Goal: Task Accomplishment & Management: Use online tool/utility

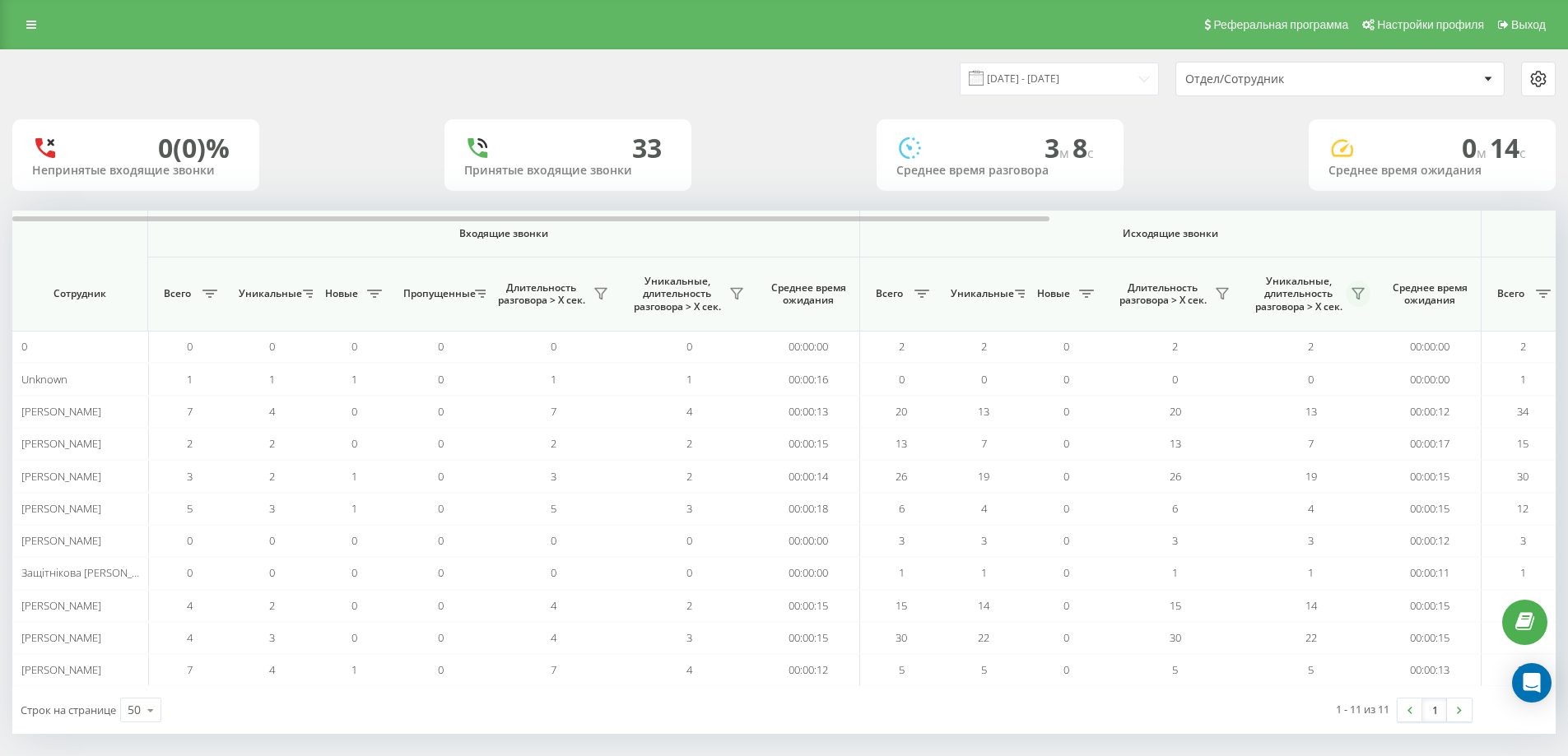
click at [1362, 292] on icon at bounding box center [1358, 294] width 12 height 11
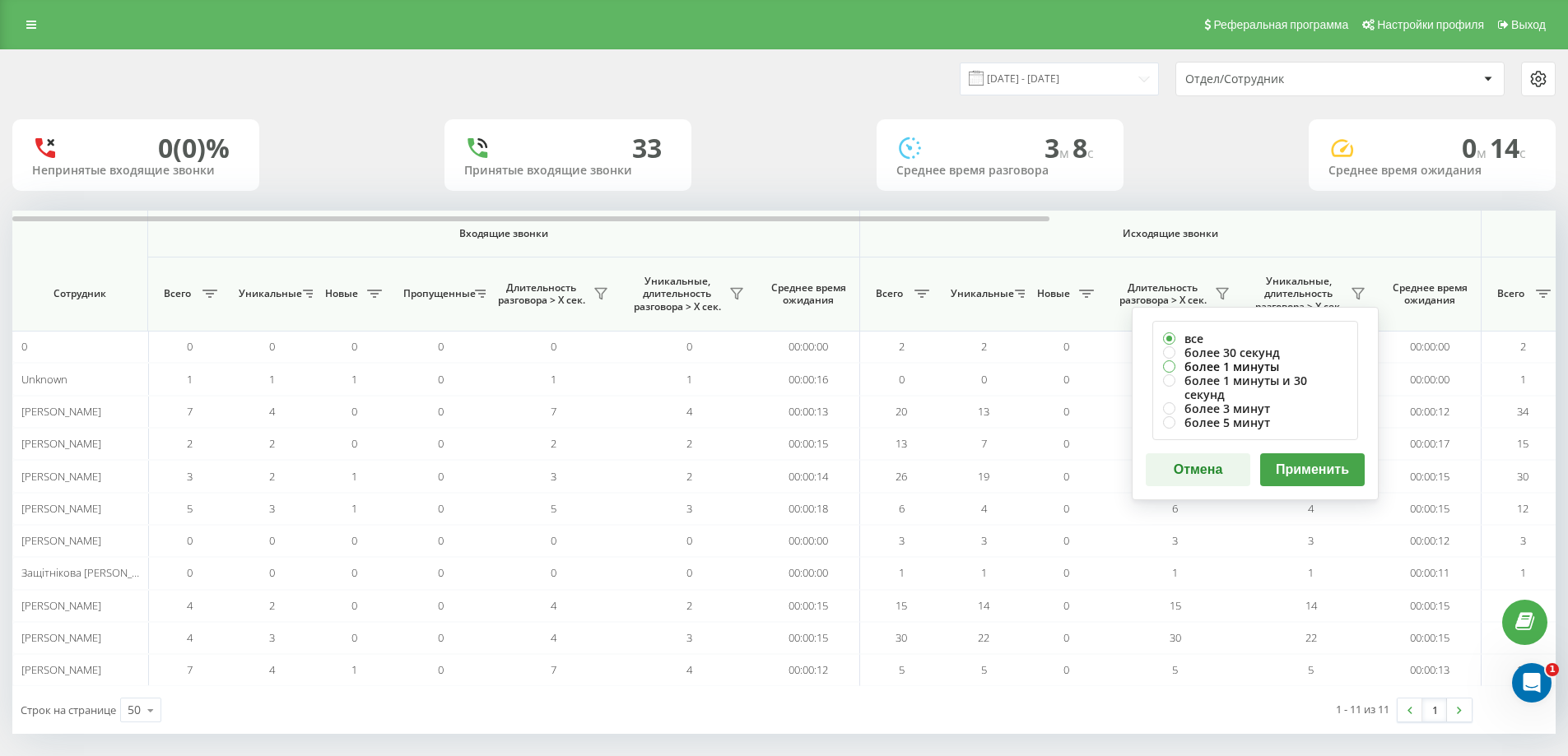
click at [1267, 367] on label "более 1 минуты" at bounding box center [1255, 367] width 184 height 14
radio input "true"
click at [1297, 460] on button "Применить" at bounding box center [1312, 469] width 105 height 33
click at [1250, 370] on label "более 1 минуты" at bounding box center [1255, 367] width 184 height 14
radio input "true"
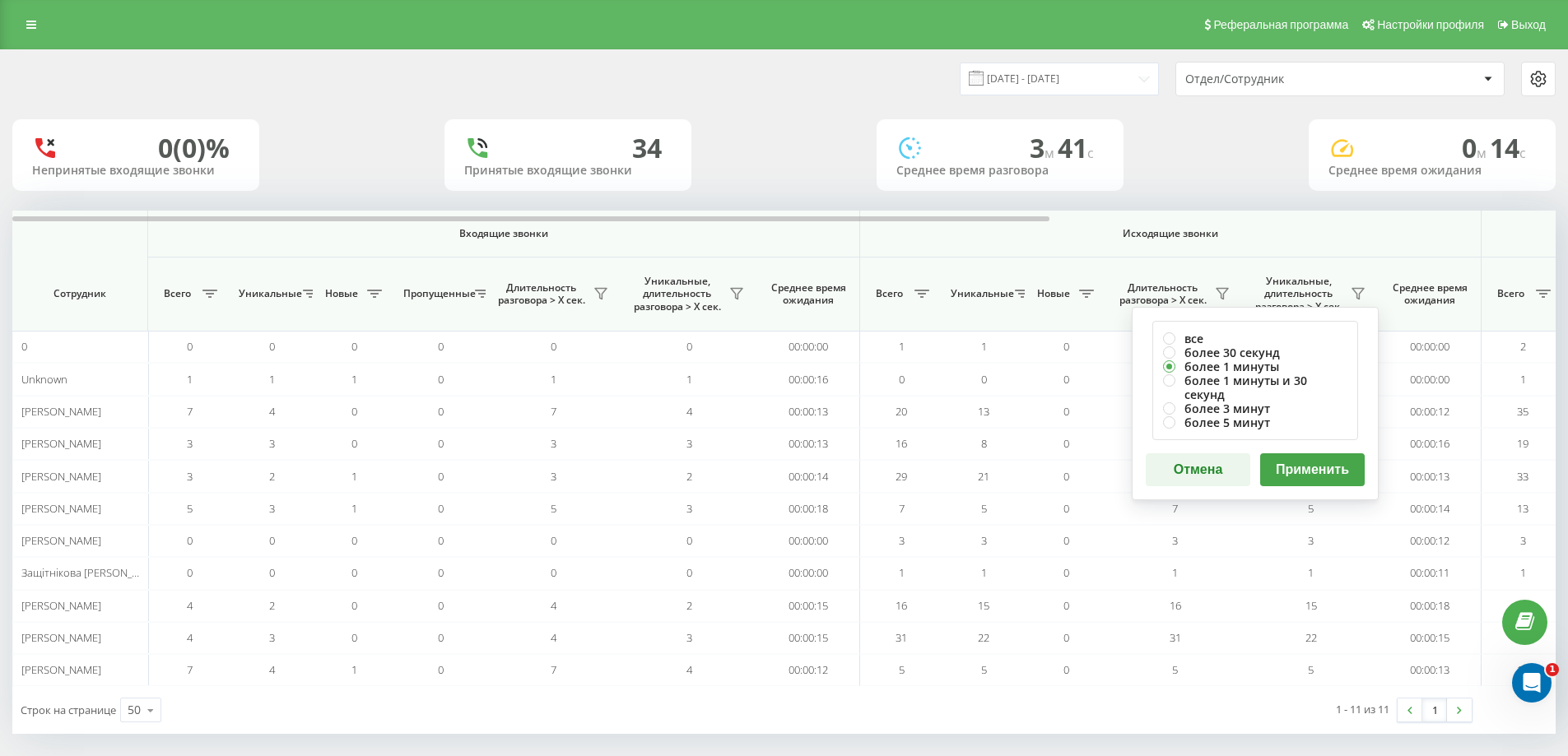
click at [1308, 457] on button "Применить" at bounding box center [1312, 469] width 105 height 33
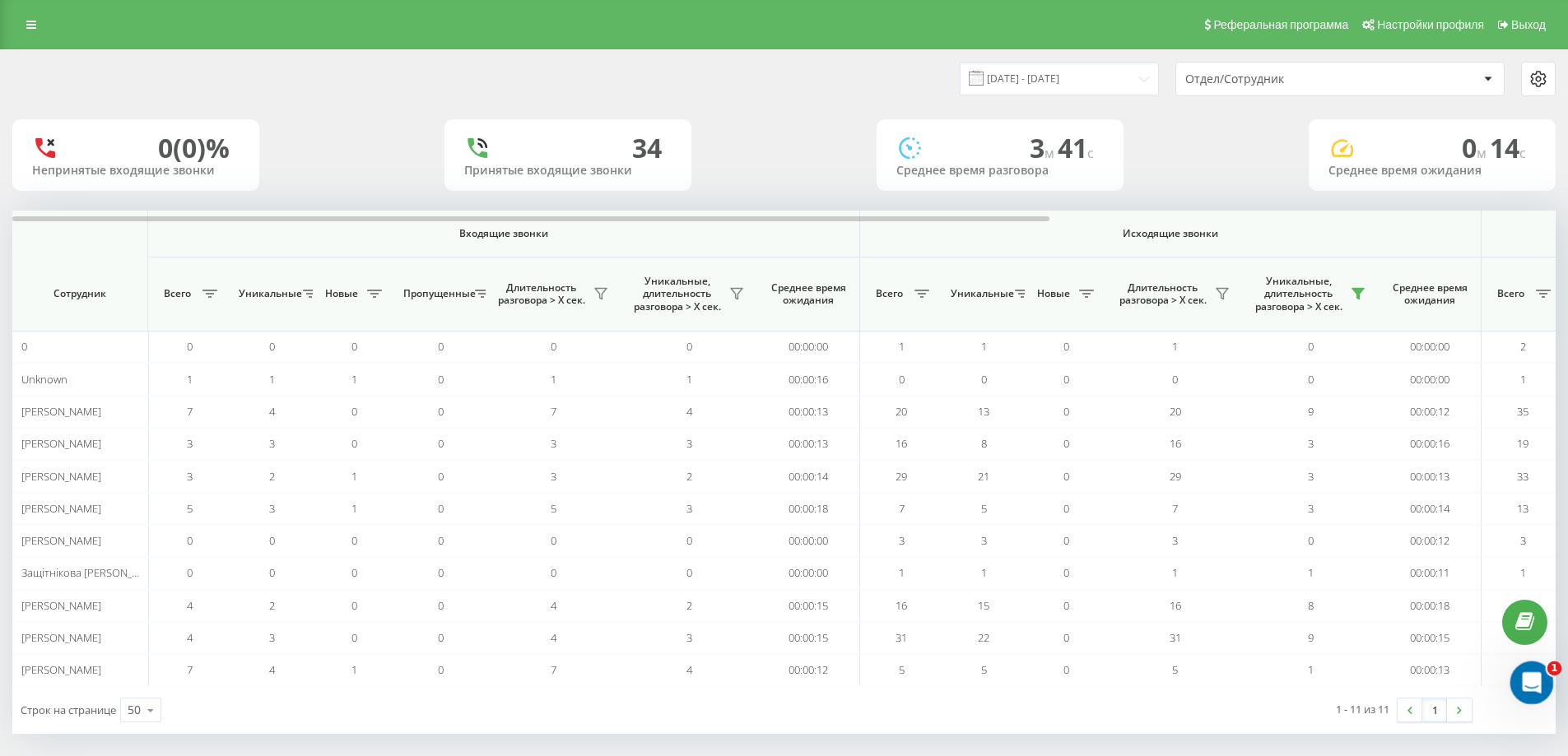
click at [1534, 670] on div "Відкрити програму для спілкування Intercom" at bounding box center [1529, 680] width 54 height 54
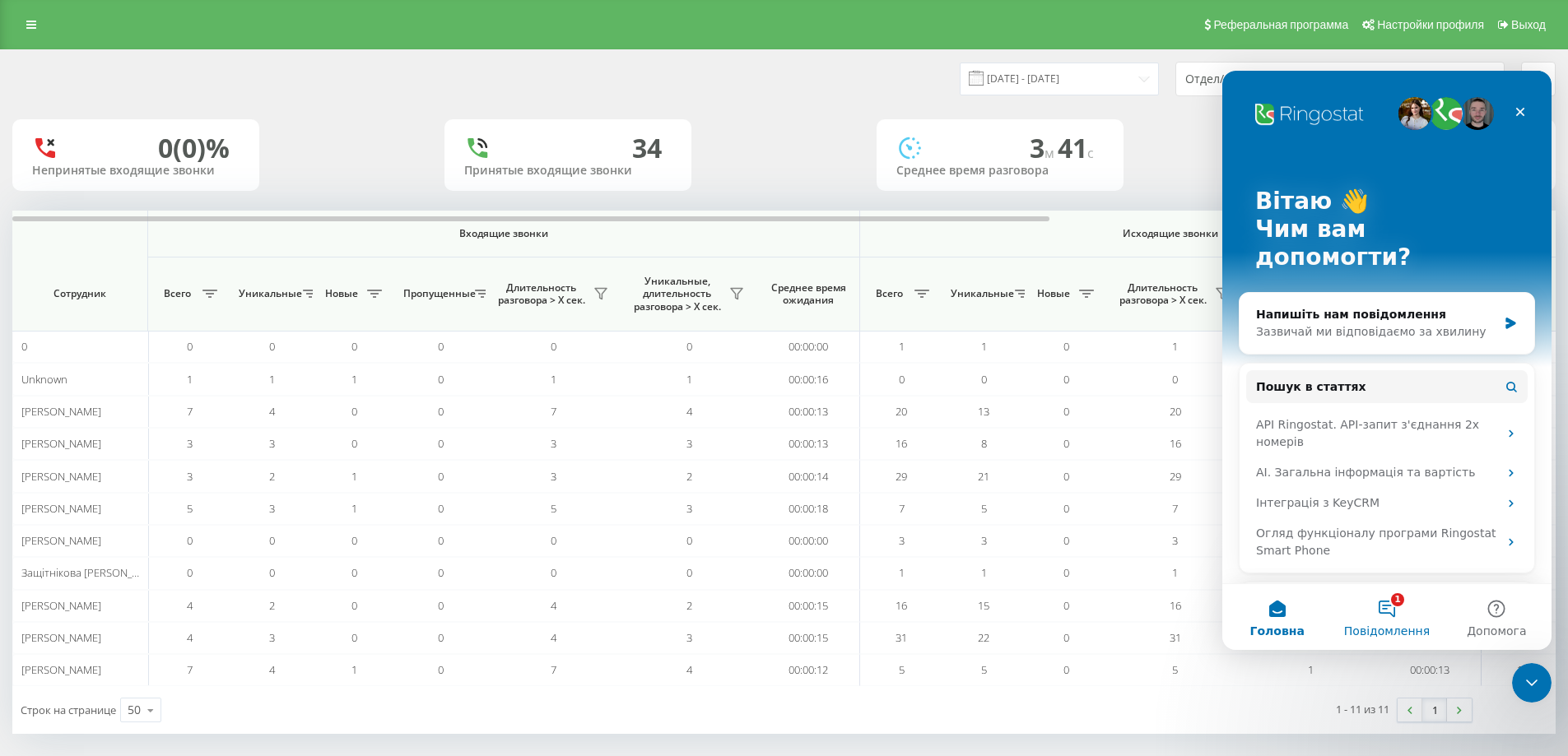
click at [1383, 602] on button "1 Повідомлення" at bounding box center [1386, 616] width 109 height 66
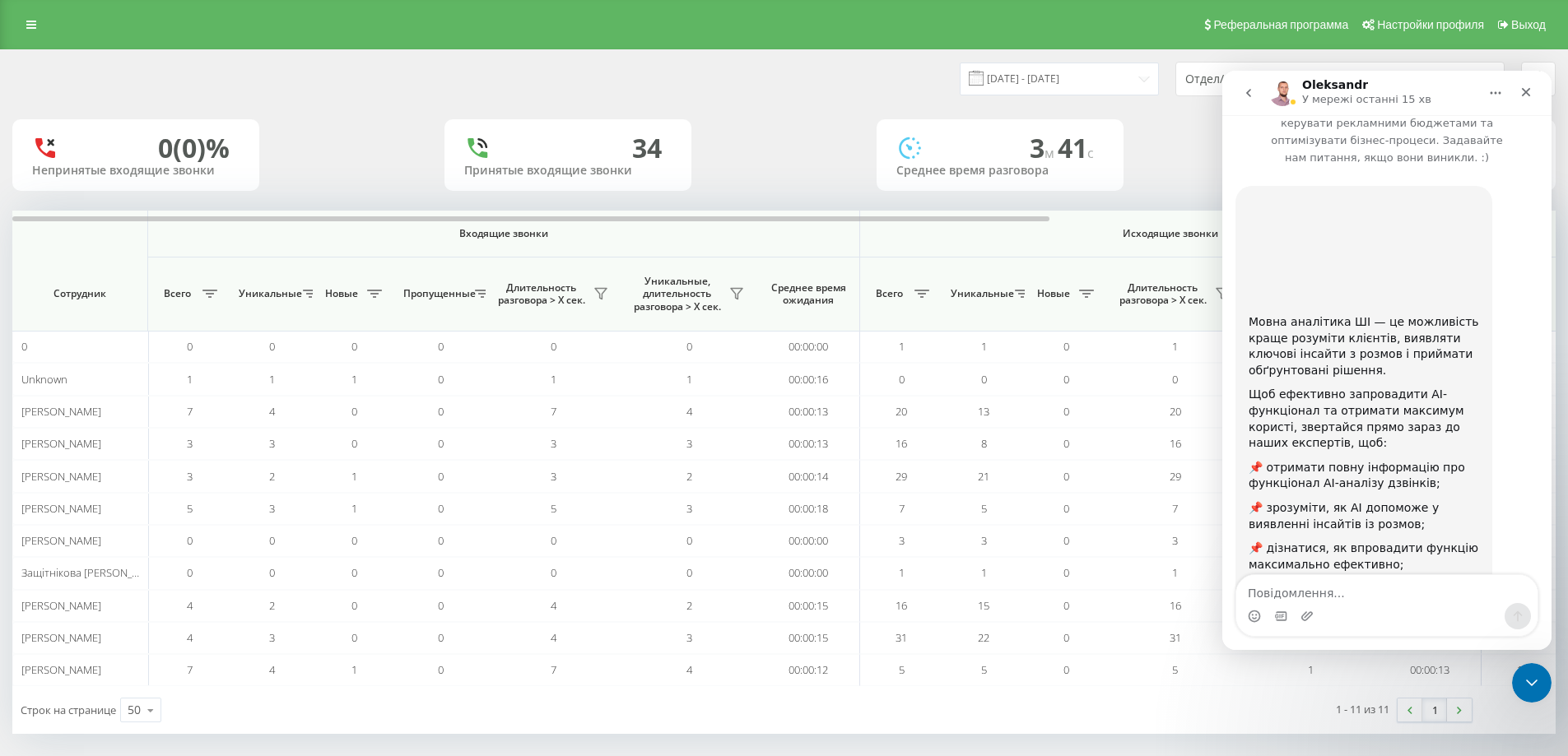
scroll to position [161, 0]
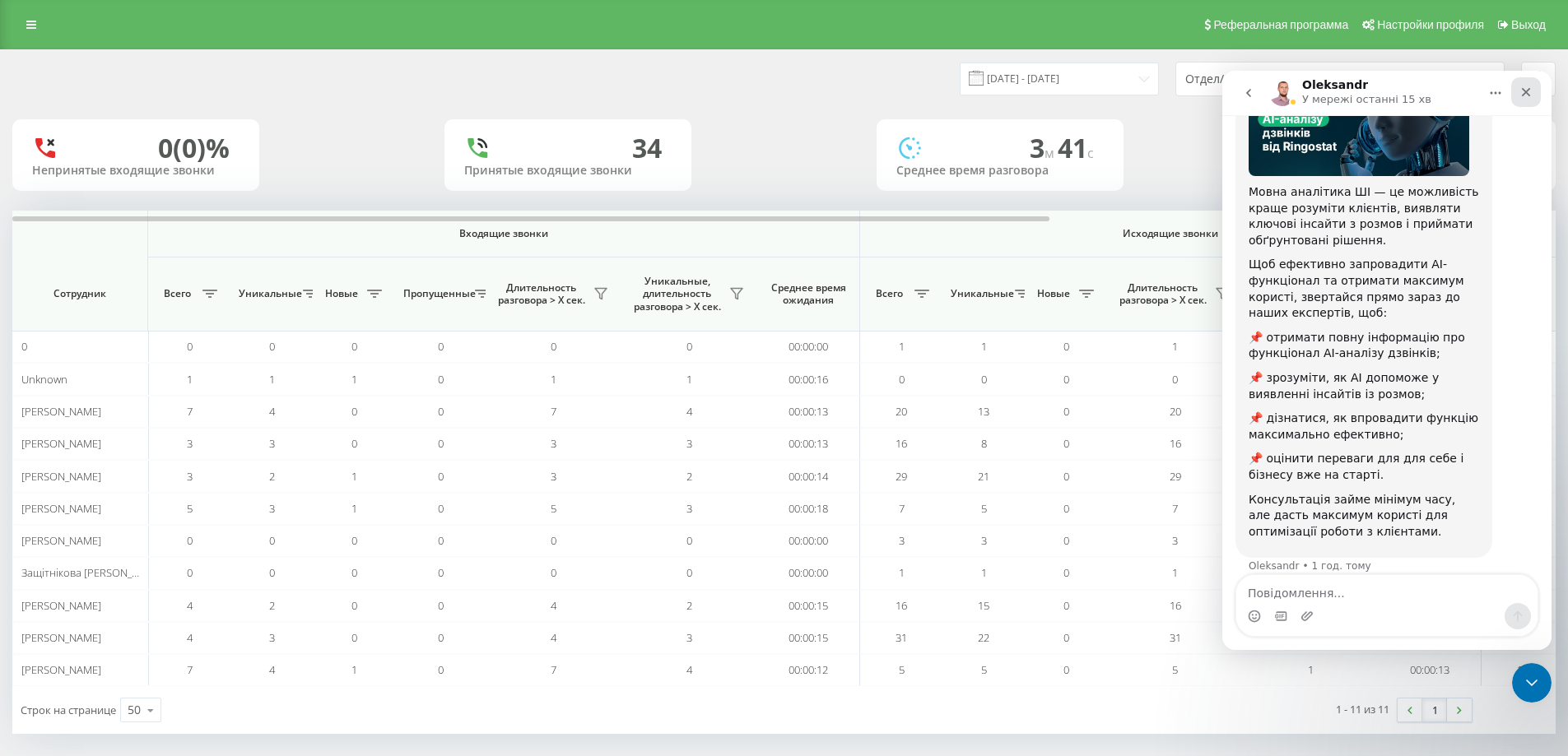
click at [1524, 90] on icon "Закрити" at bounding box center [1527, 93] width 9 height 9
